Goal: Task Accomplishment & Management: Use online tool/utility

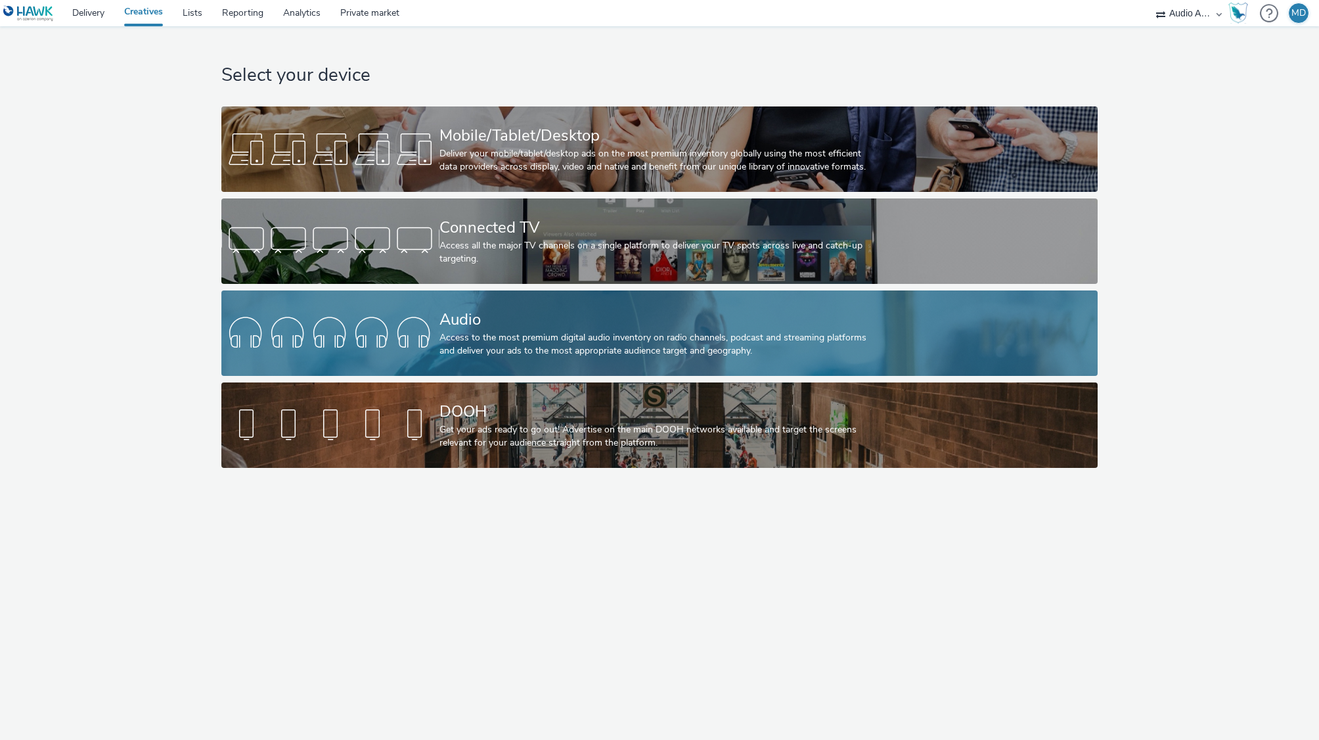
click at [361, 342] on div at bounding box center [330, 333] width 218 height 42
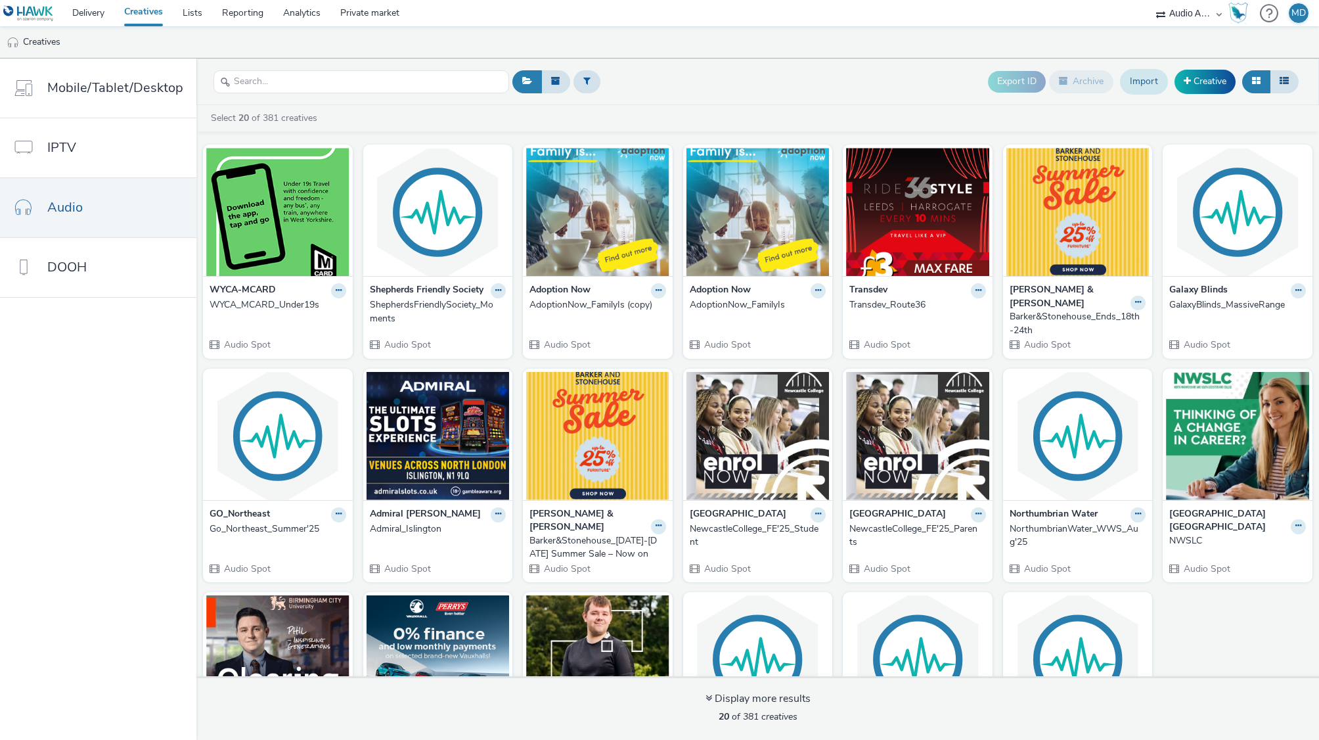
click at [1143, 84] on link "Import" at bounding box center [1144, 81] width 48 height 25
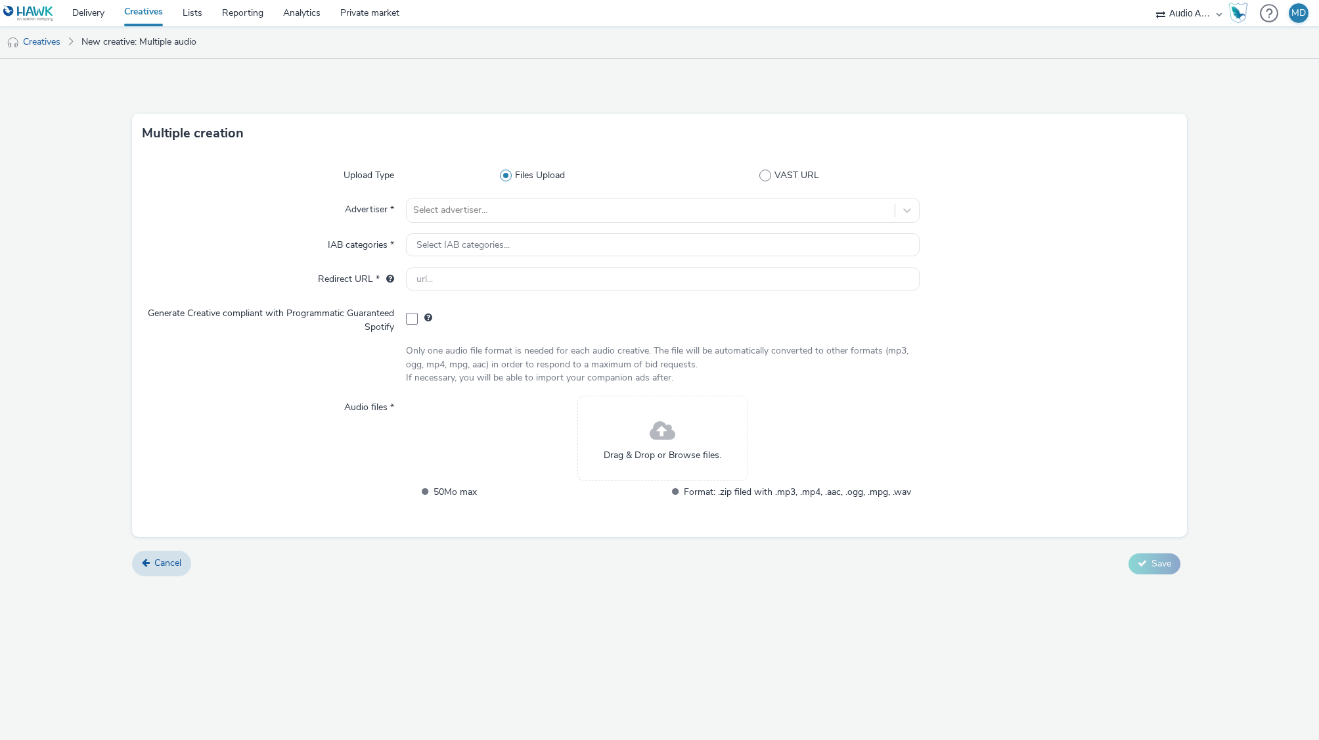
click at [660, 433] on span at bounding box center [663, 431] width 26 height 35
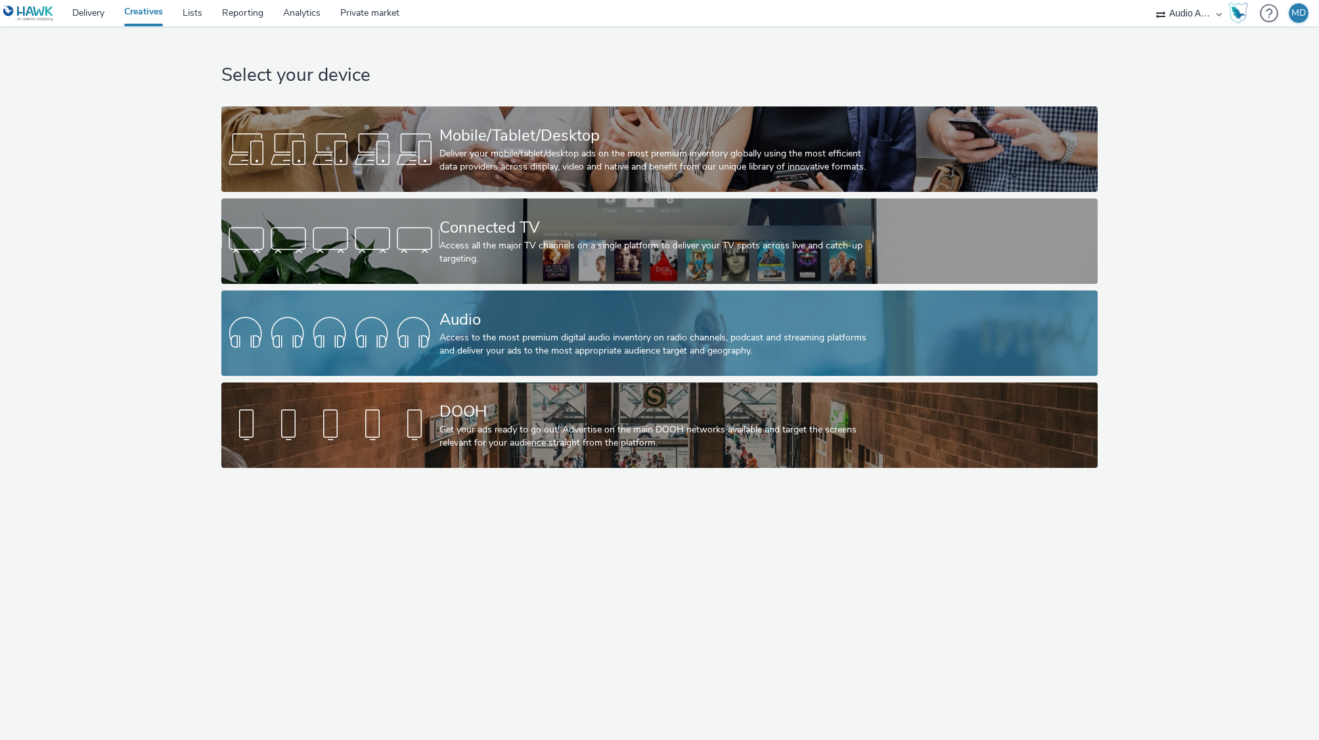
click at [436, 329] on div at bounding box center [330, 333] width 218 height 42
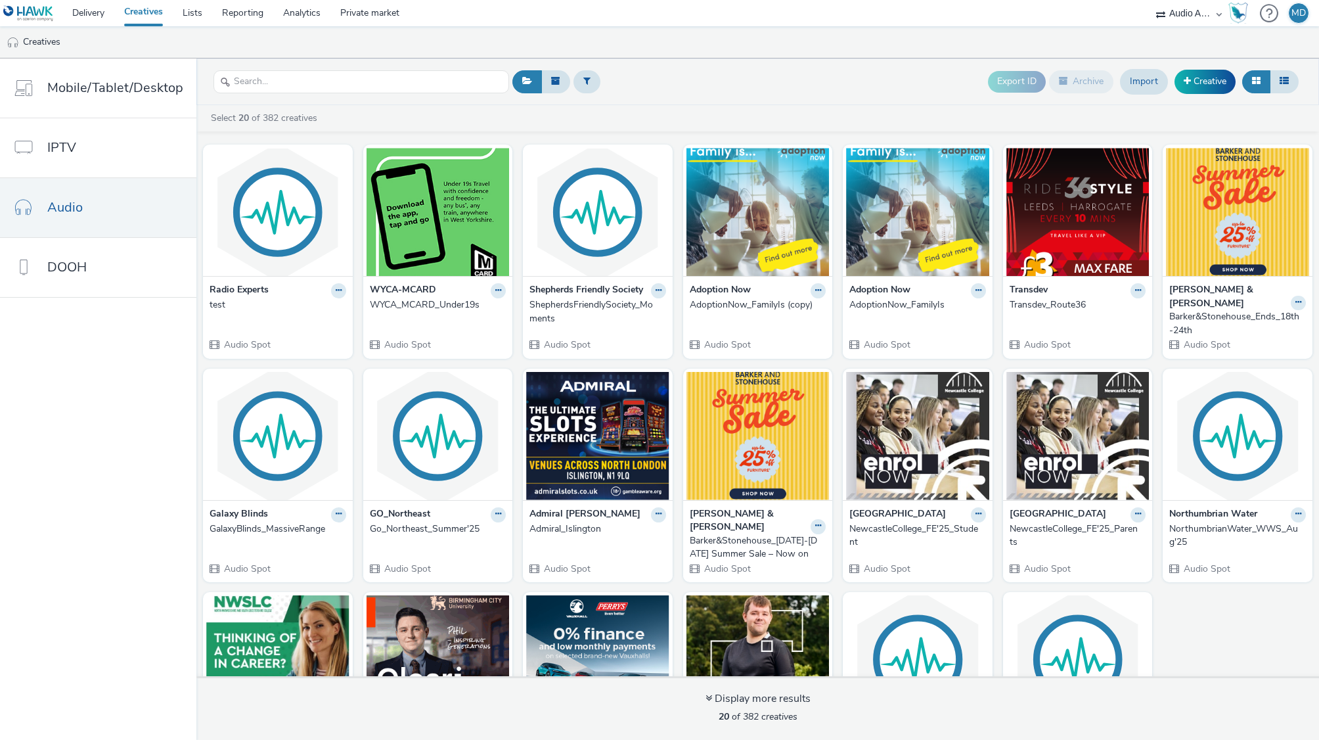
click at [264, 288] on strong "Radio Experts" at bounding box center [239, 290] width 59 height 15
click at [269, 224] on img at bounding box center [277, 212] width 143 height 128
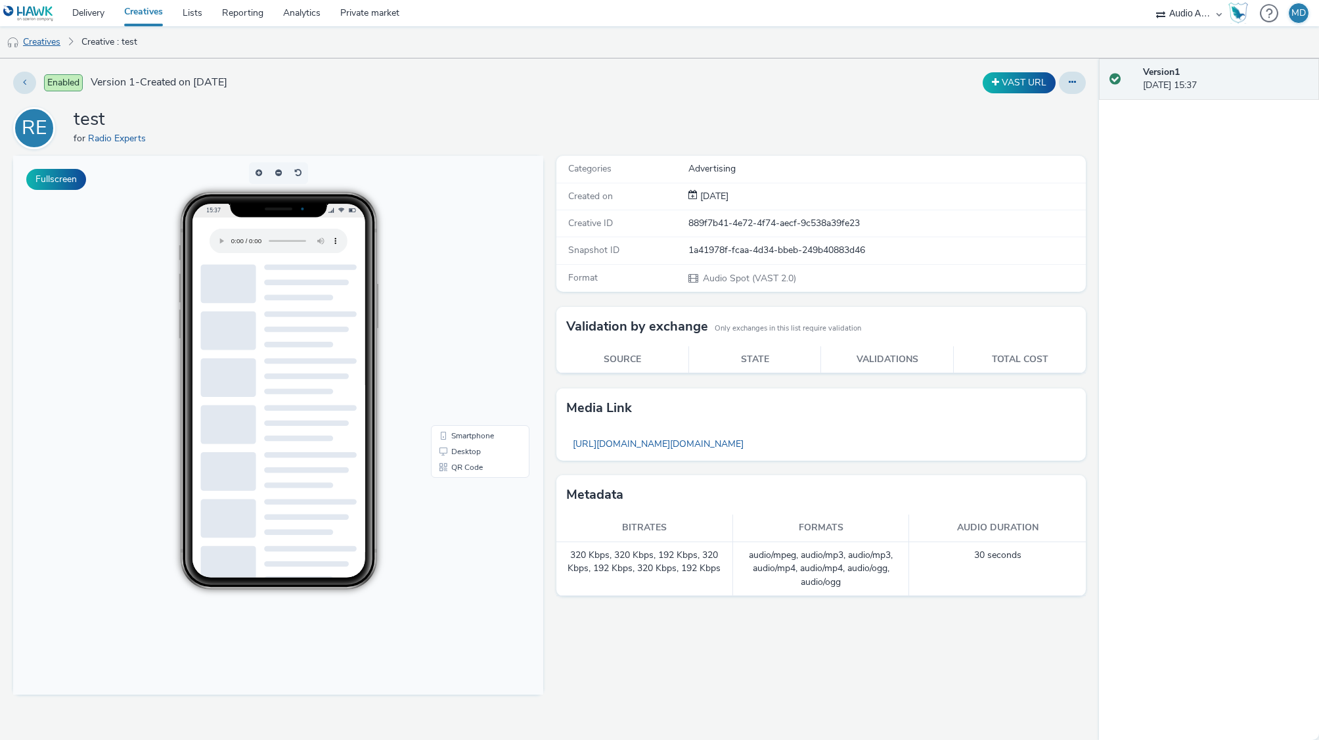
click at [56, 45] on link "Creatives" at bounding box center [33, 42] width 67 height 32
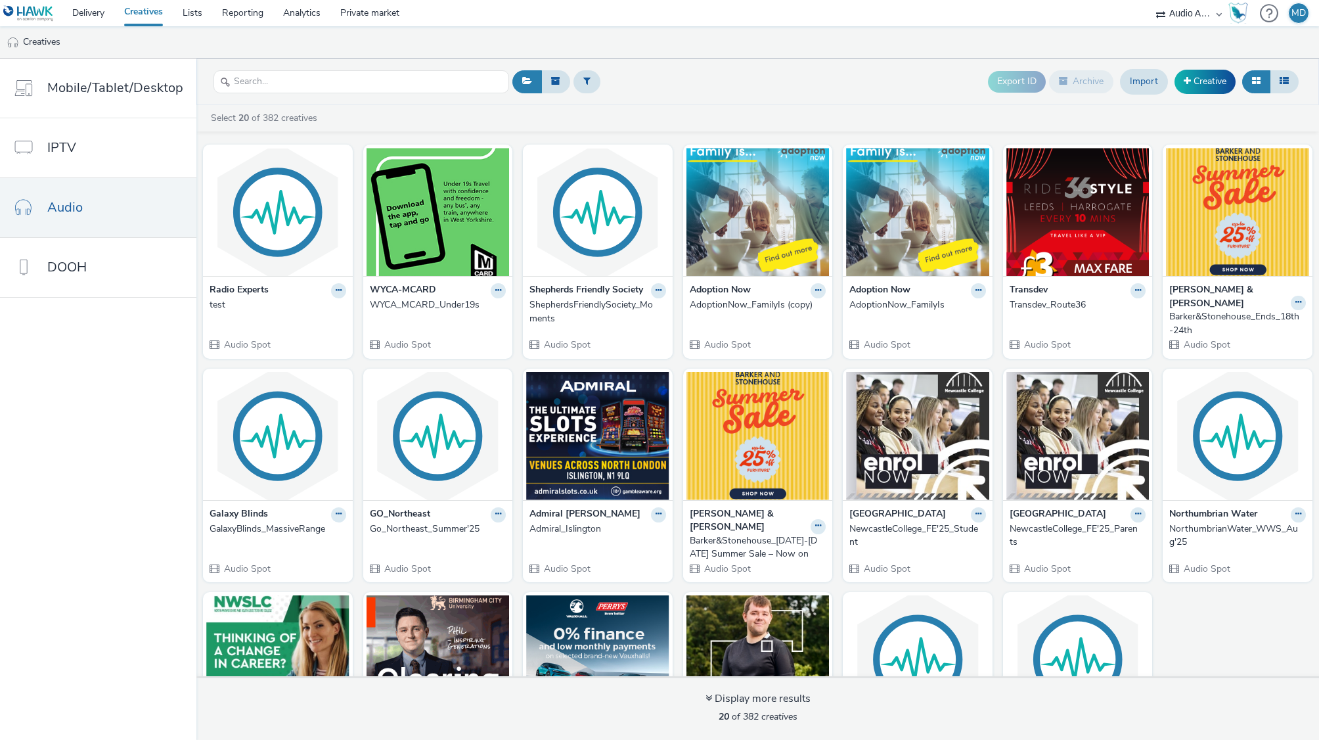
click at [395, 34] on ul "Creatives" at bounding box center [659, 42] width 1319 height 32
click at [191, 14] on link "Lists" at bounding box center [192, 13] width 39 height 26
